Goal: Task Accomplishment & Management: Complete application form

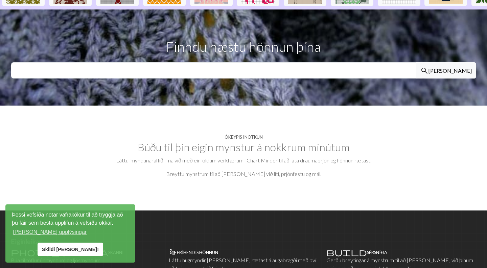
scroll to position [233, 0]
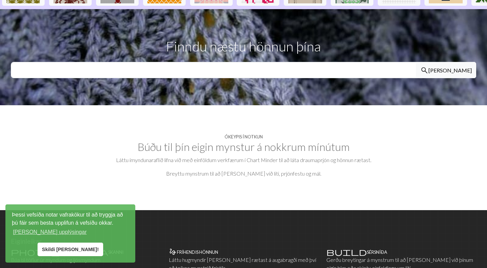
click at [69, 251] on font "Skildi [PERSON_NAME]!" at bounding box center [70, 249] width 57 height 5
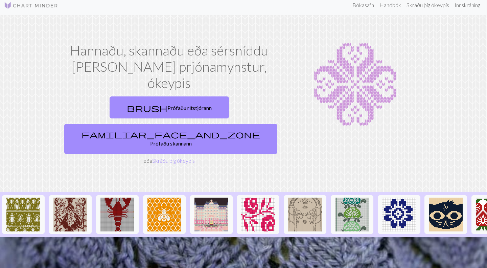
scroll to position [0, 0]
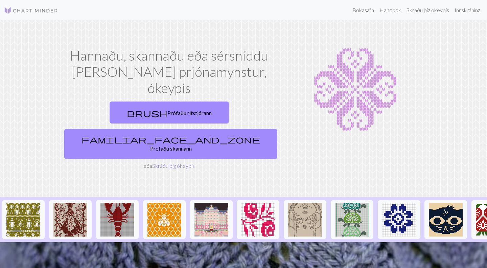
click at [164, 162] on font "Skráðu þig ókeypis" at bounding box center [173, 165] width 43 height 6
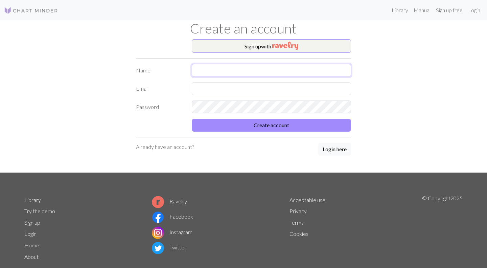
click at [204, 69] on input "text" at bounding box center [271, 70] width 159 height 13
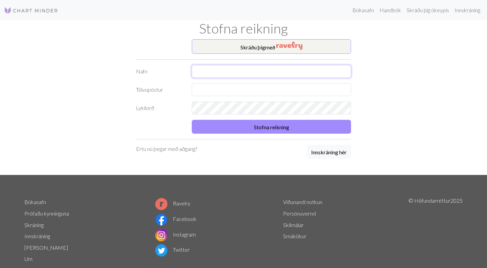
type input "[PERSON_NAME]"
click at [220, 91] on input "text" at bounding box center [271, 89] width 159 height 13
type input "[EMAIL_ADDRESS][DOMAIN_NAME]"
click at [192, 120] on button "Stofna reikning" at bounding box center [271, 127] width 159 height 14
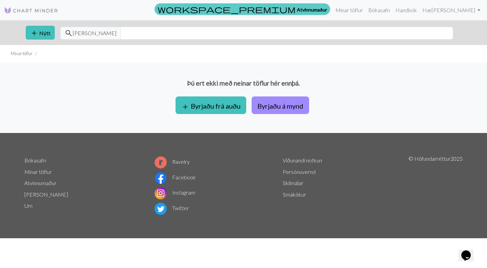
click at [306, 10] on font "Atvinnumaður" at bounding box center [312, 9] width 30 height 6
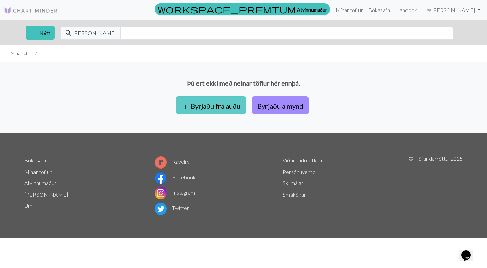
click at [219, 106] on font "Byrjaðu frá auðu" at bounding box center [216, 106] width 50 height 8
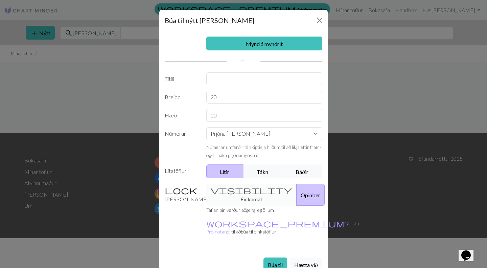
click at [303, 262] on font "Hætta við" at bounding box center [306, 265] width 24 height 6
